Goal: Use online tool/utility: Utilize a website feature to perform a specific function

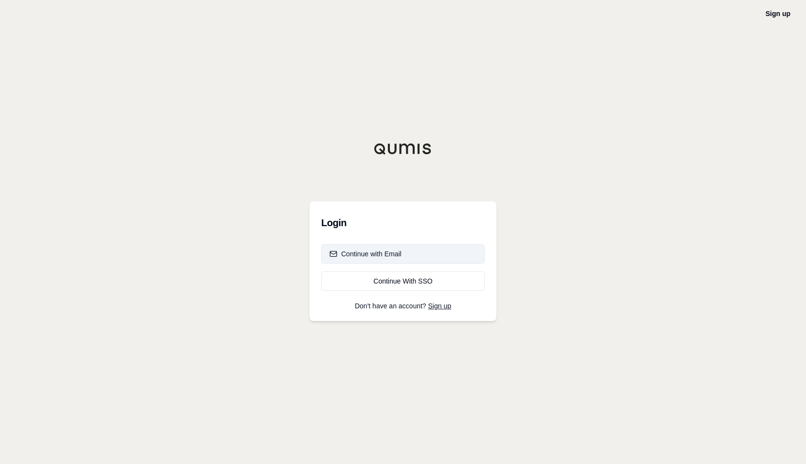
click at [370, 252] on div "Continue with Email" at bounding box center [366, 254] width 72 height 10
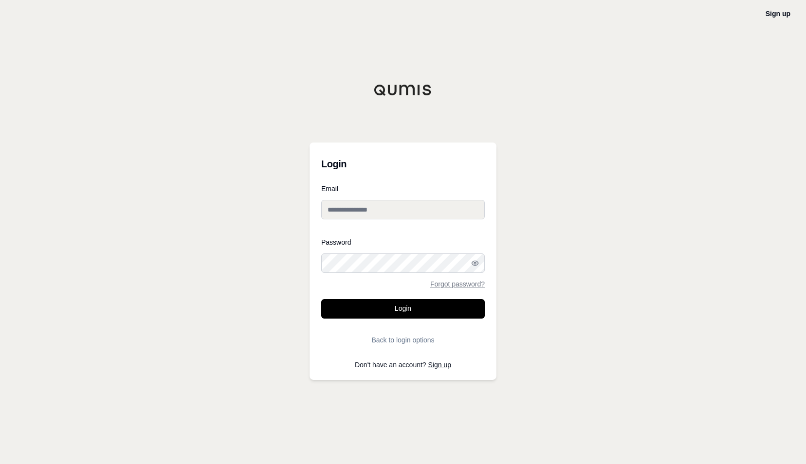
click at [351, 214] on input "Email" at bounding box center [403, 209] width 164 height 19
type input "**********"
click at [395, 308] on button "Login" at bounding box center [403, 308] width 164 height 19
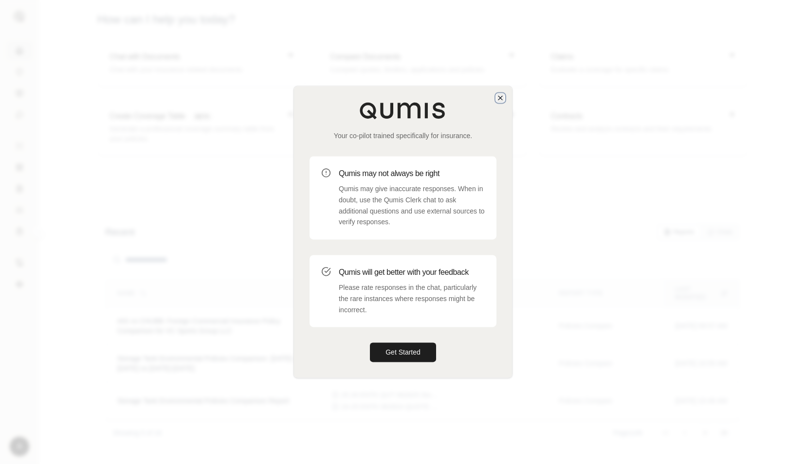
click at [500, 98] on icon "button" at bounding box center [501, 98] width 4 height 4
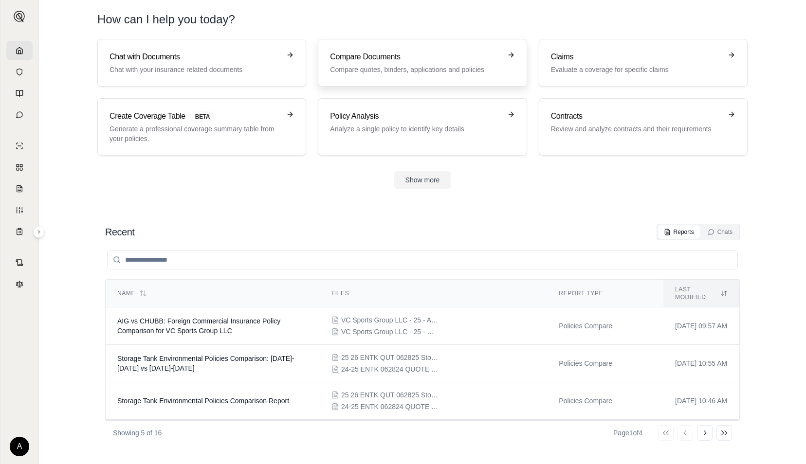
click at [380, 63] on div "Compare Documents Compare quotes, binders, applications and policies" at bounding box center [415, 62] width 171 height 23
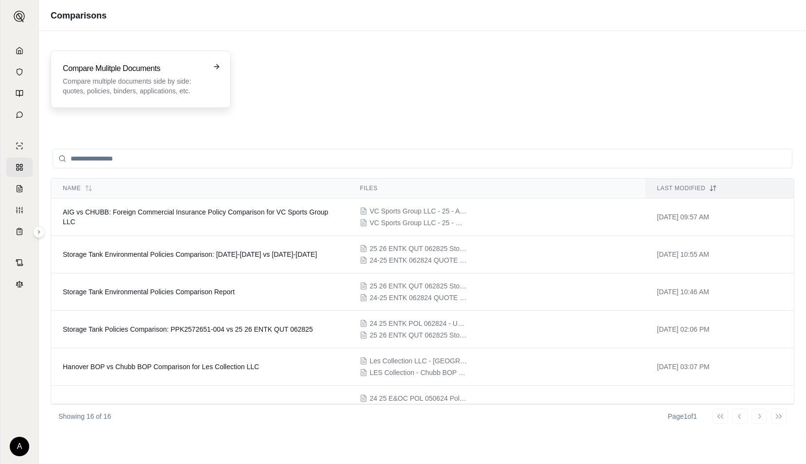
click at [156, 75] on div "Compare Mulitple Documents Compare multiple documents side by side: quotes, pol…" at bounding box center [134, 79] width 142 height 33
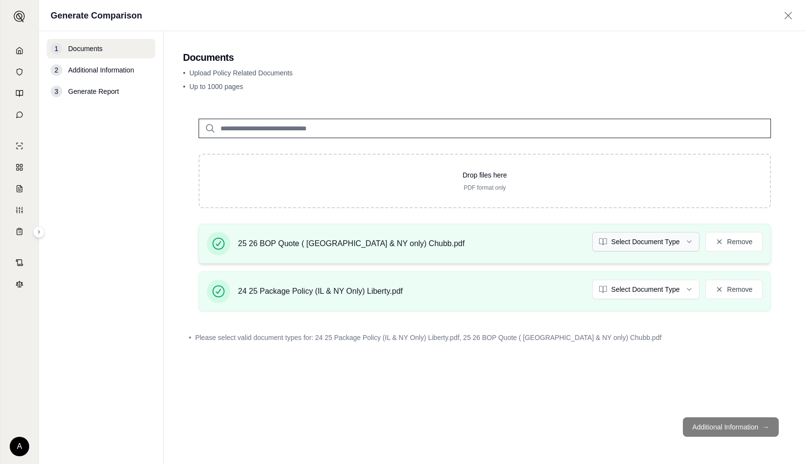
click at [687, 240] on html "A Generate Comparison 1 Documents 2 Additional Information 3 Generate Report Do…" at bounding box center [403, 232] width 806 height 464
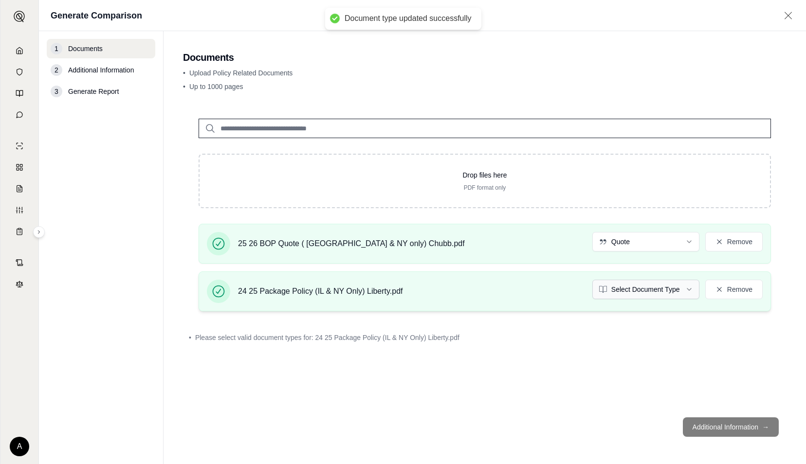
click at [653, 289] on html "Document type updated successfully A Generate Comparison 1 Documents 2 Addition…" at bounding box center [403, 232] width 806 height 464
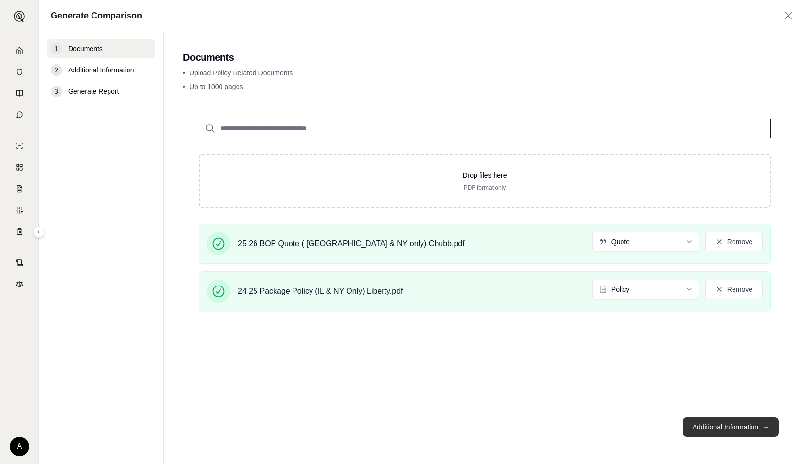
click at [720, 428] on button "Additional Information →" at bounding box center [731, 427] width 96 height 19
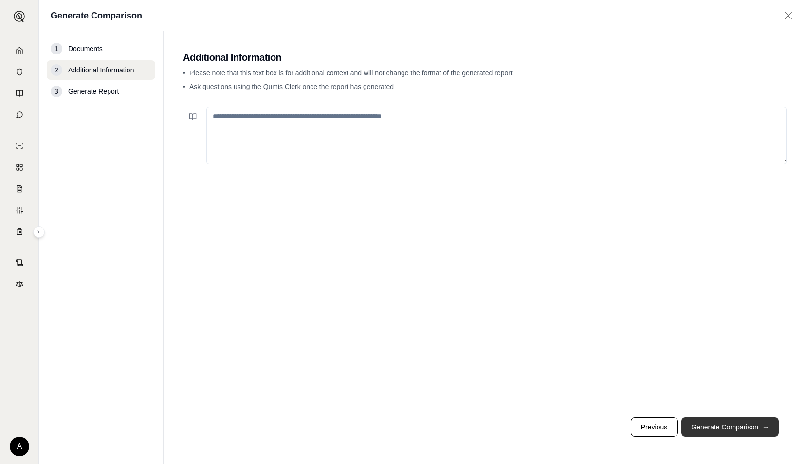
click at [732, 427] on button "Generate Comparison →" at bounding box center [730, 427] width 97 height 19
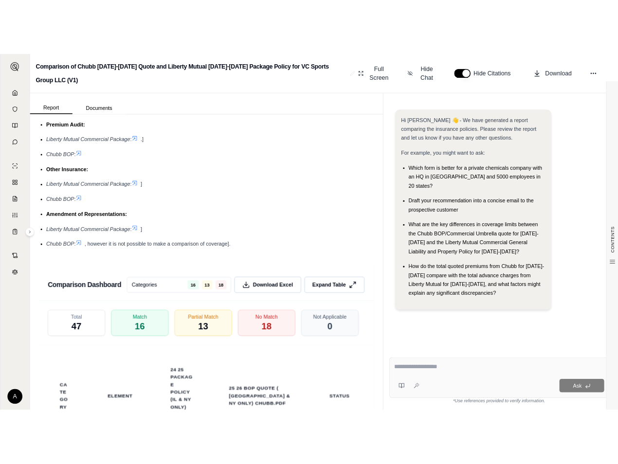
scroll to position [2760, 0]
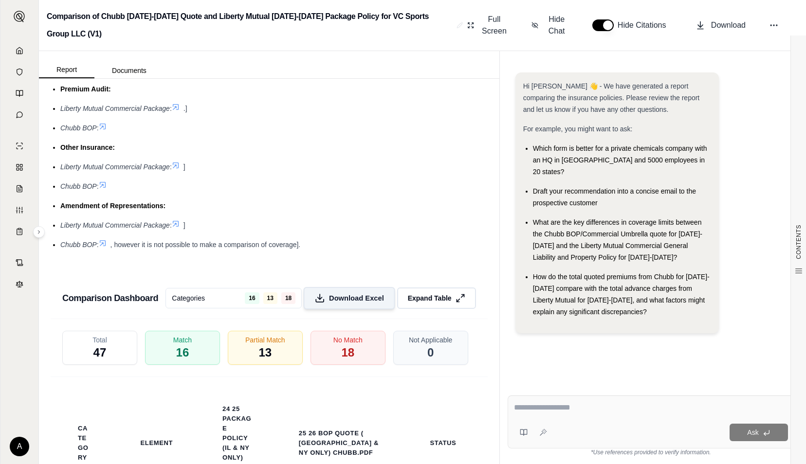
click at [352, 303] on span "Download Excel" at bounding box center [356, 298] width 55 height 10
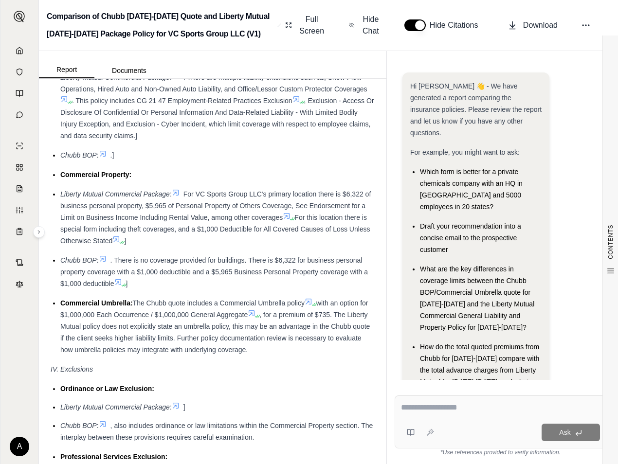
scroll to position [3309, 0]
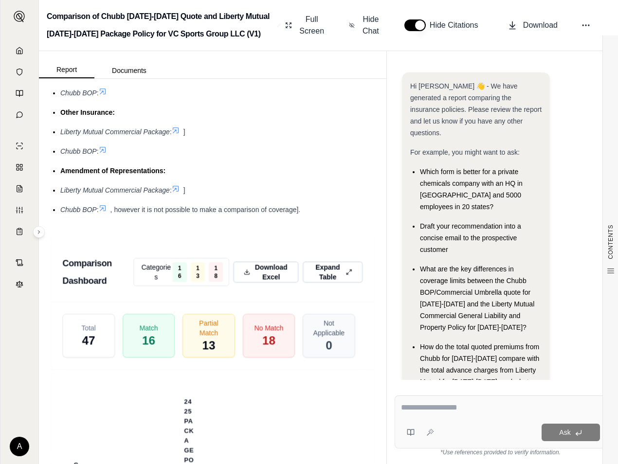
click at [318, 79] on div "Liberty Mutual Commercial Package : .]" at bounding box center [217, 74] width 314 height 12
